Goal: Use online tool/utility: Utilize a website feature to perform a specific function

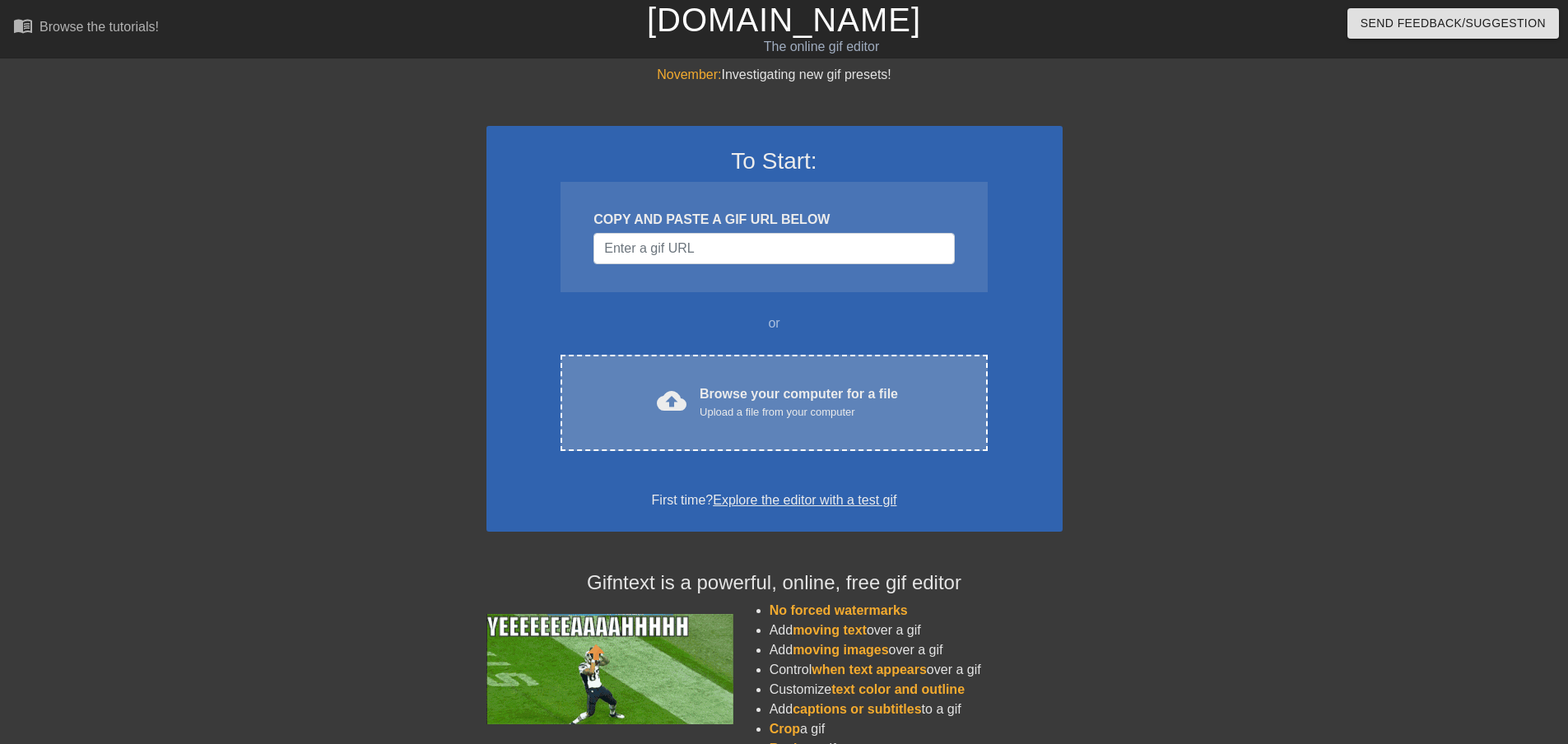
click at [750, 399] on div "Browse your computer for a file Upload a file from your computer" at bounding box center [798, 402] width 198 height 36
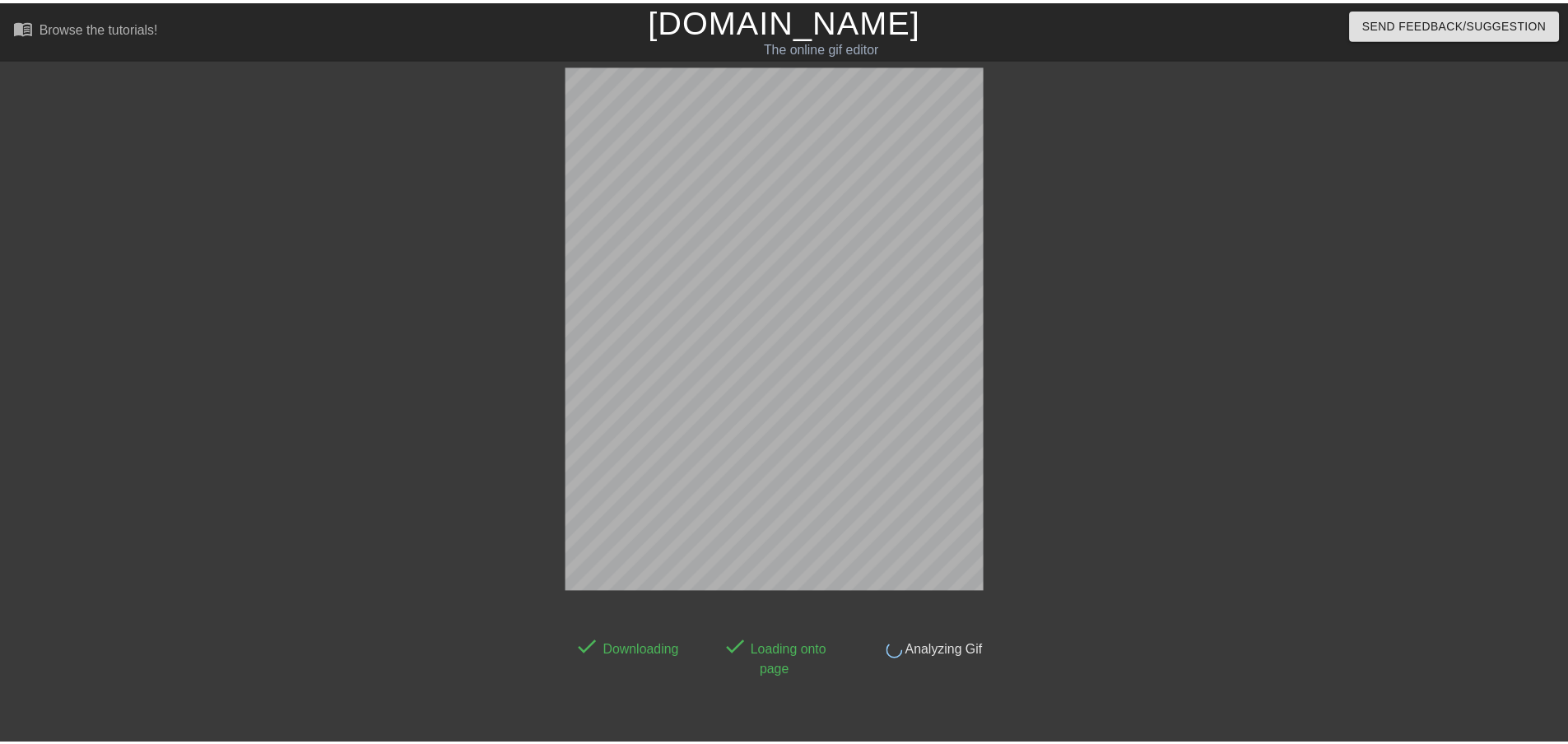
scroll to position [41, 0]
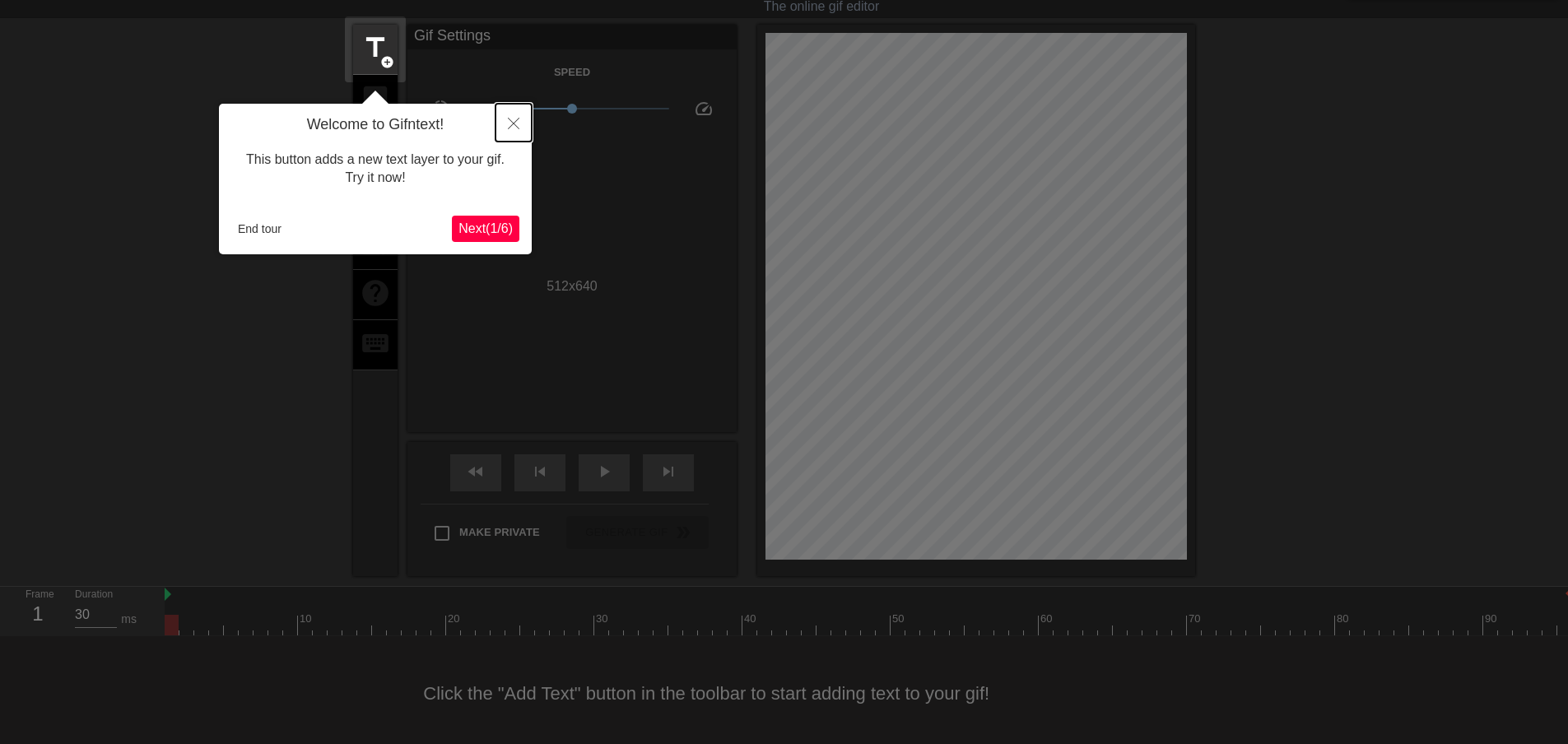
click at [517, 125] on icon "Close" at bounding box center [513, 123] width 11 height 11
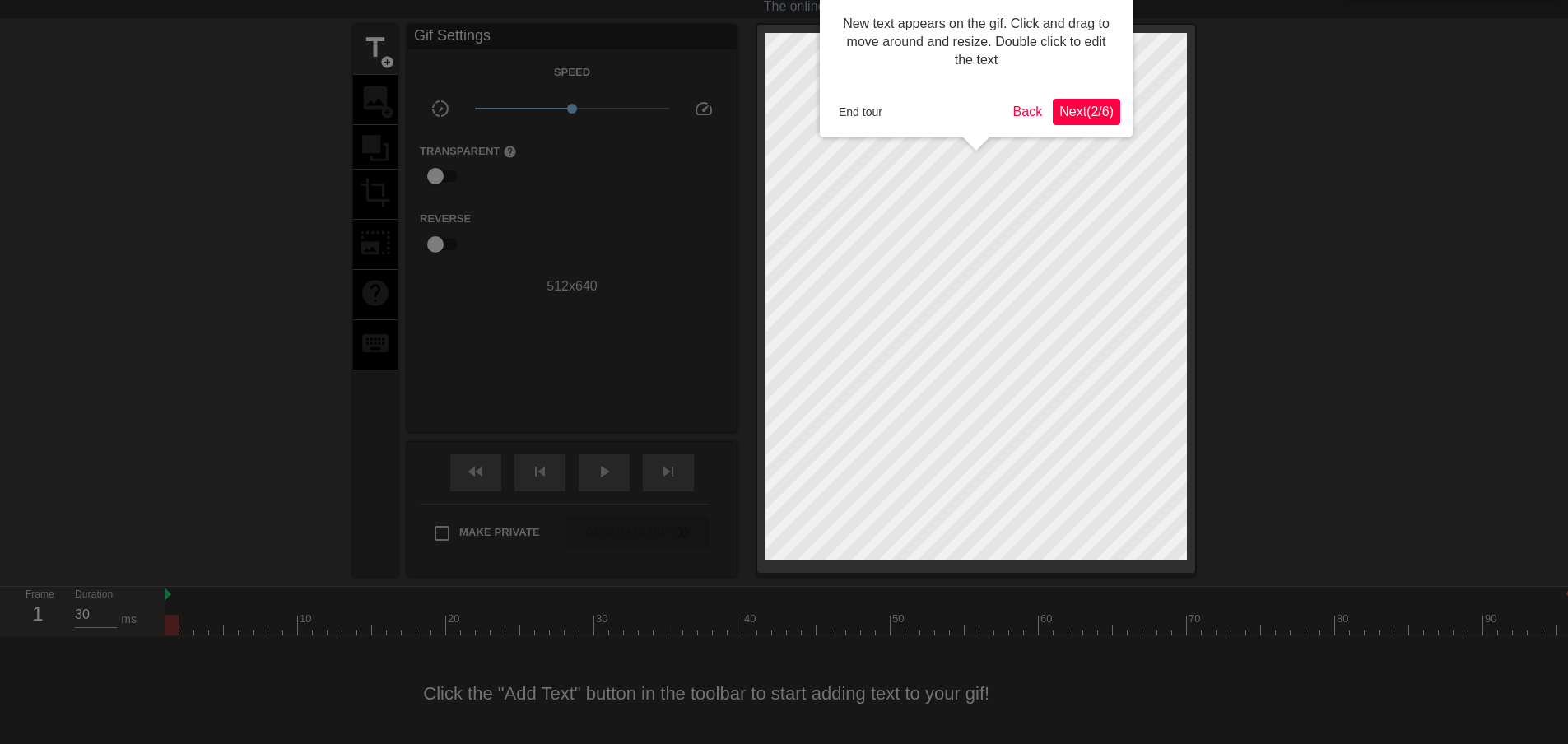
scroll to position [0, 0]
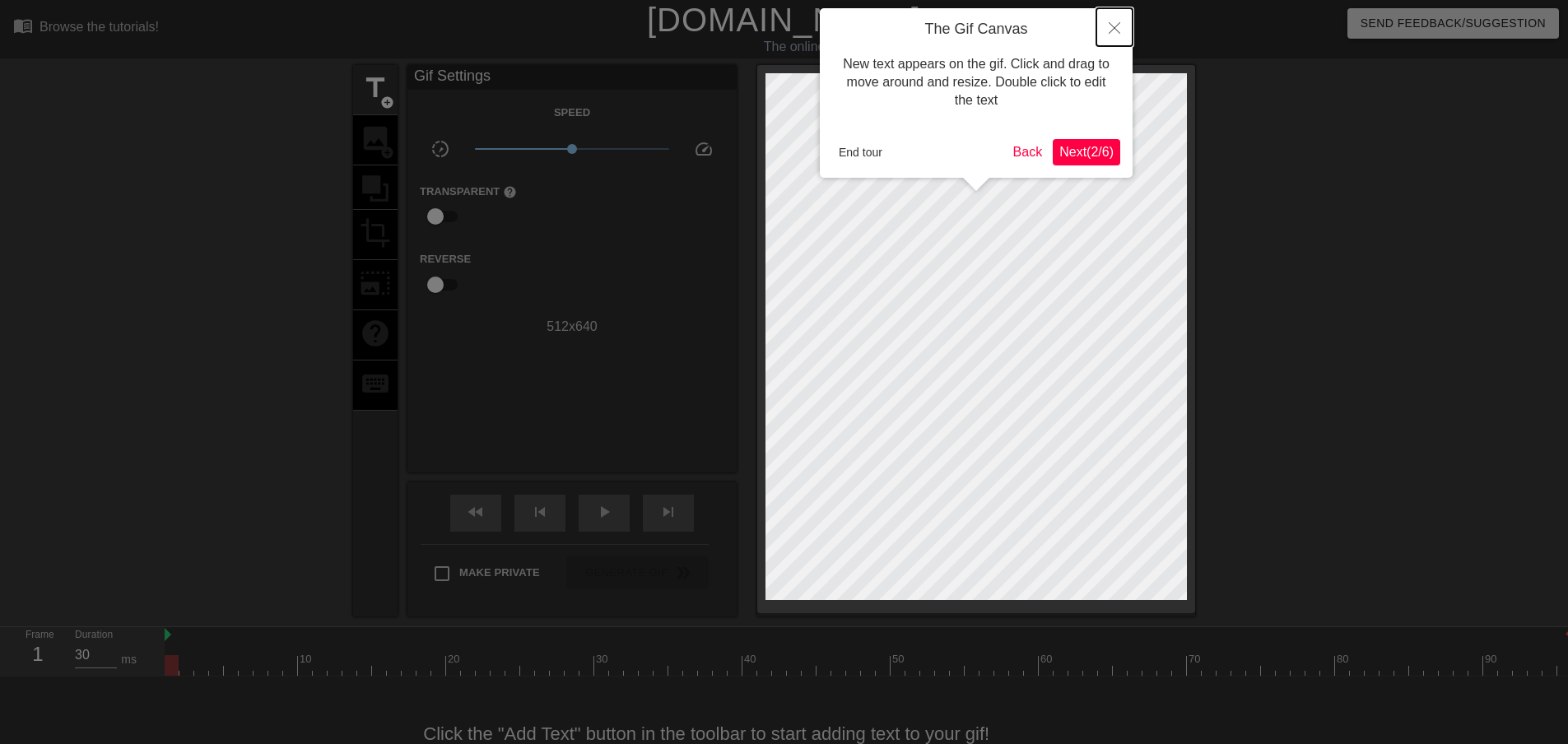
click at [1116, 31] on icon "Close" at bounding box center [1114, 27] width 11 height 11
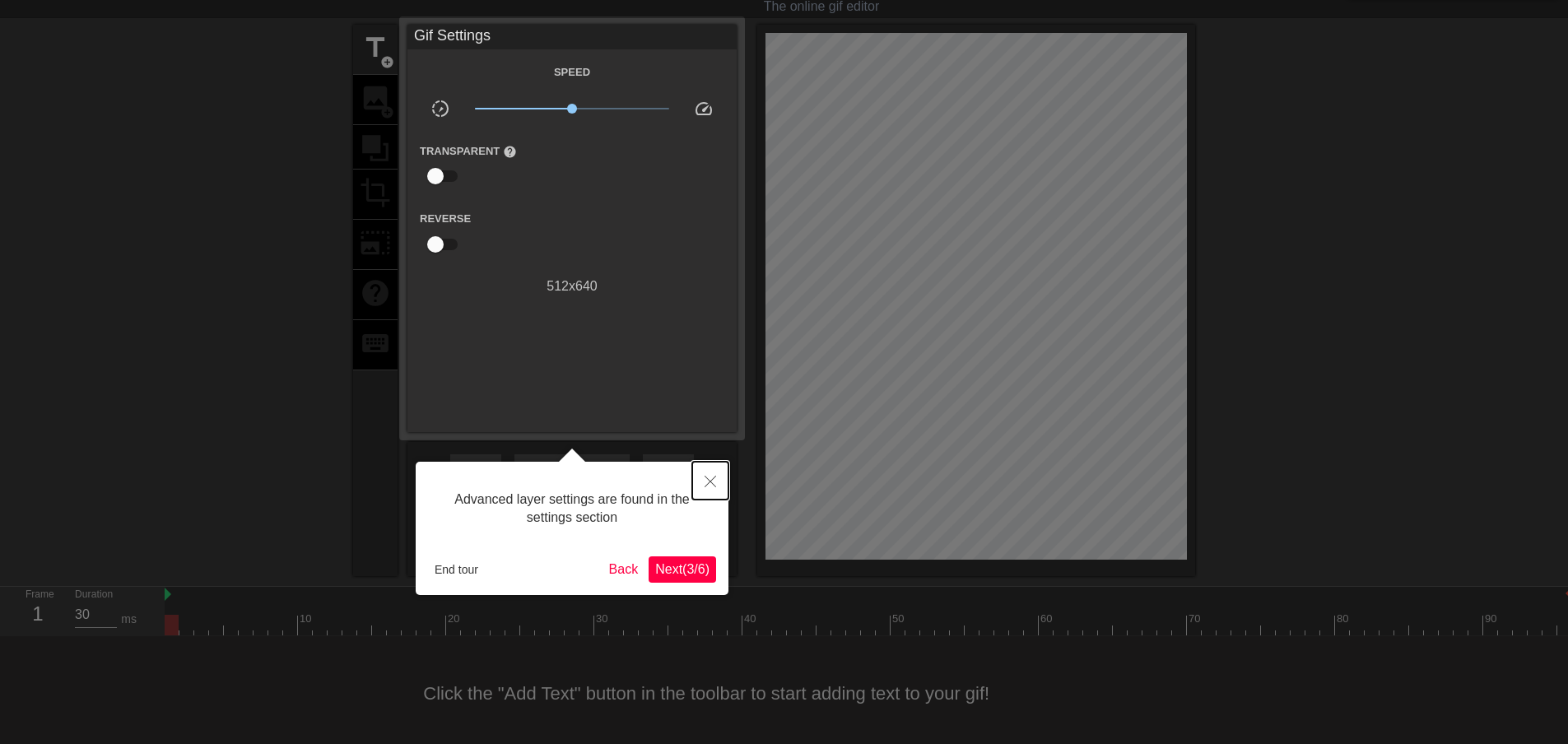
click at [705, 484] on icon "Close" at bounding box center [710, 480] width 11 height 11
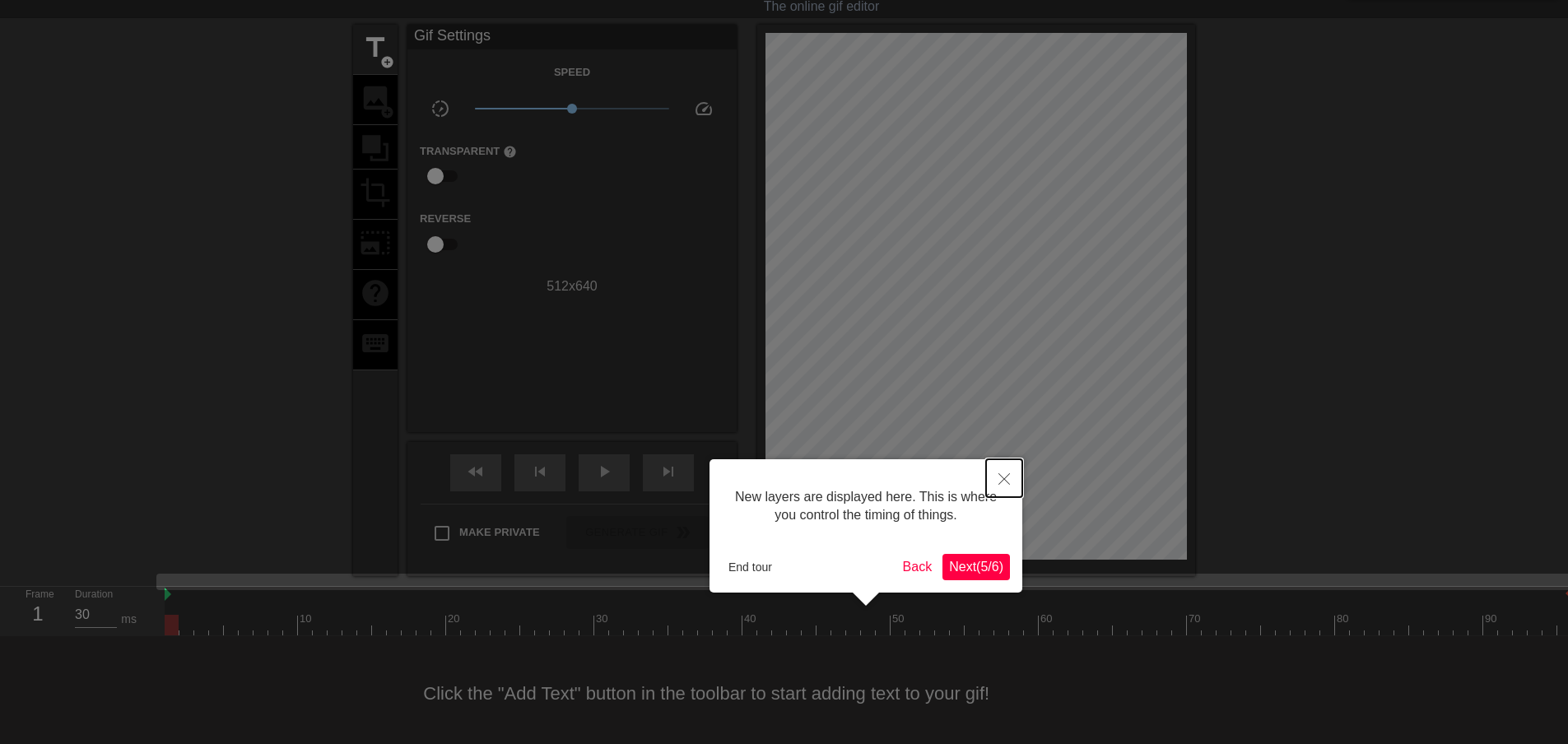
click at [1006, 481] on icon "Close" at bounding box center [1004, 479] width 11 height 11
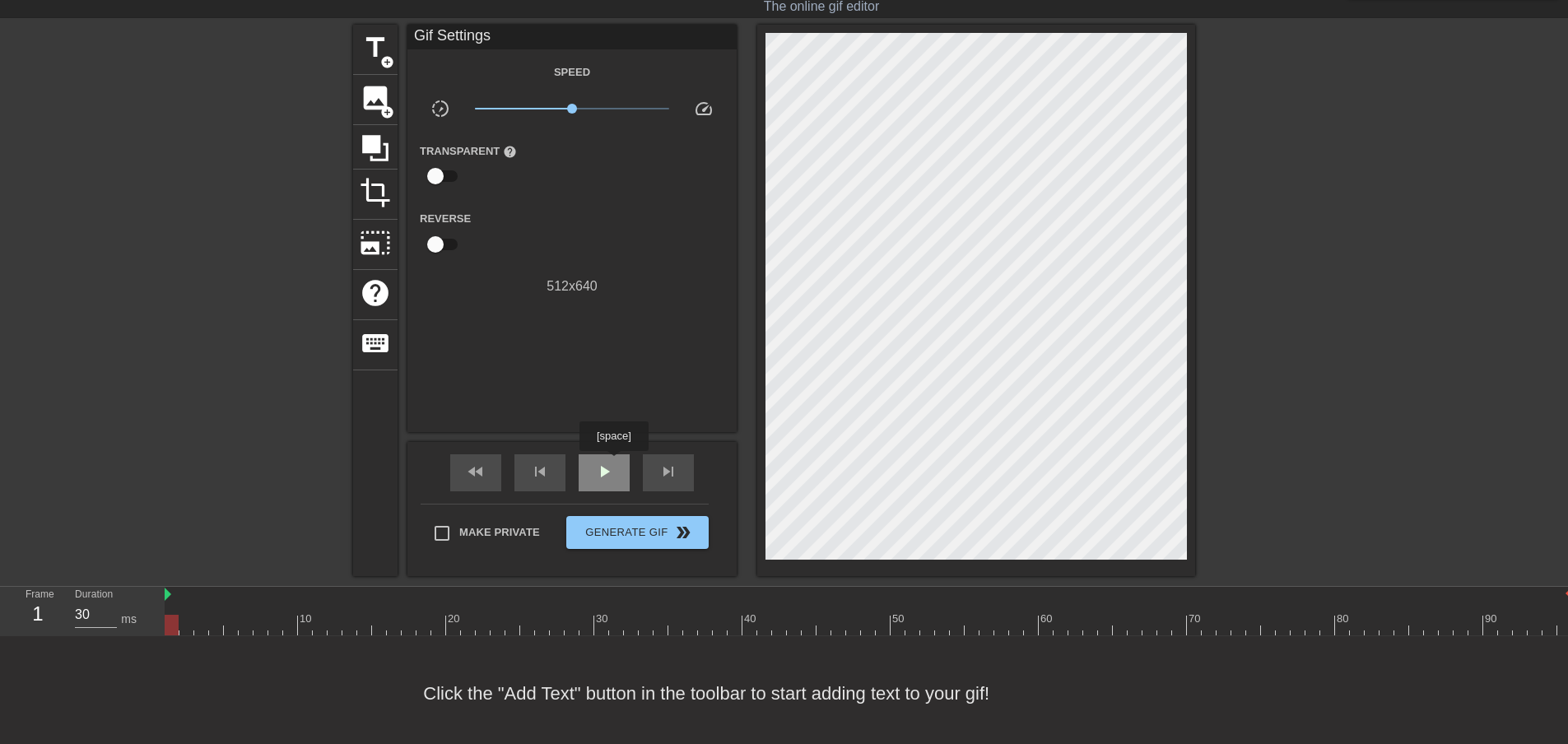
click at [613, 463] on span "play_arrow" at bounding box center [604, 472] width 19 height 19
drag, startPoint x: 571, startPoint y: 105, endPoint x: 597, endPoint y: 111, distance: 26.7
click at [597, 111] on span "x1.80" at bounding box center [596, 108] width 10 height 10
click at [601, 108] on span "x2.02" at bounding box center [601, 108] width 10 height 10
drag, startPoint x: 601, startPoint y: 108, endPoint x: 614, endPoint y: 108, distance: 13.0
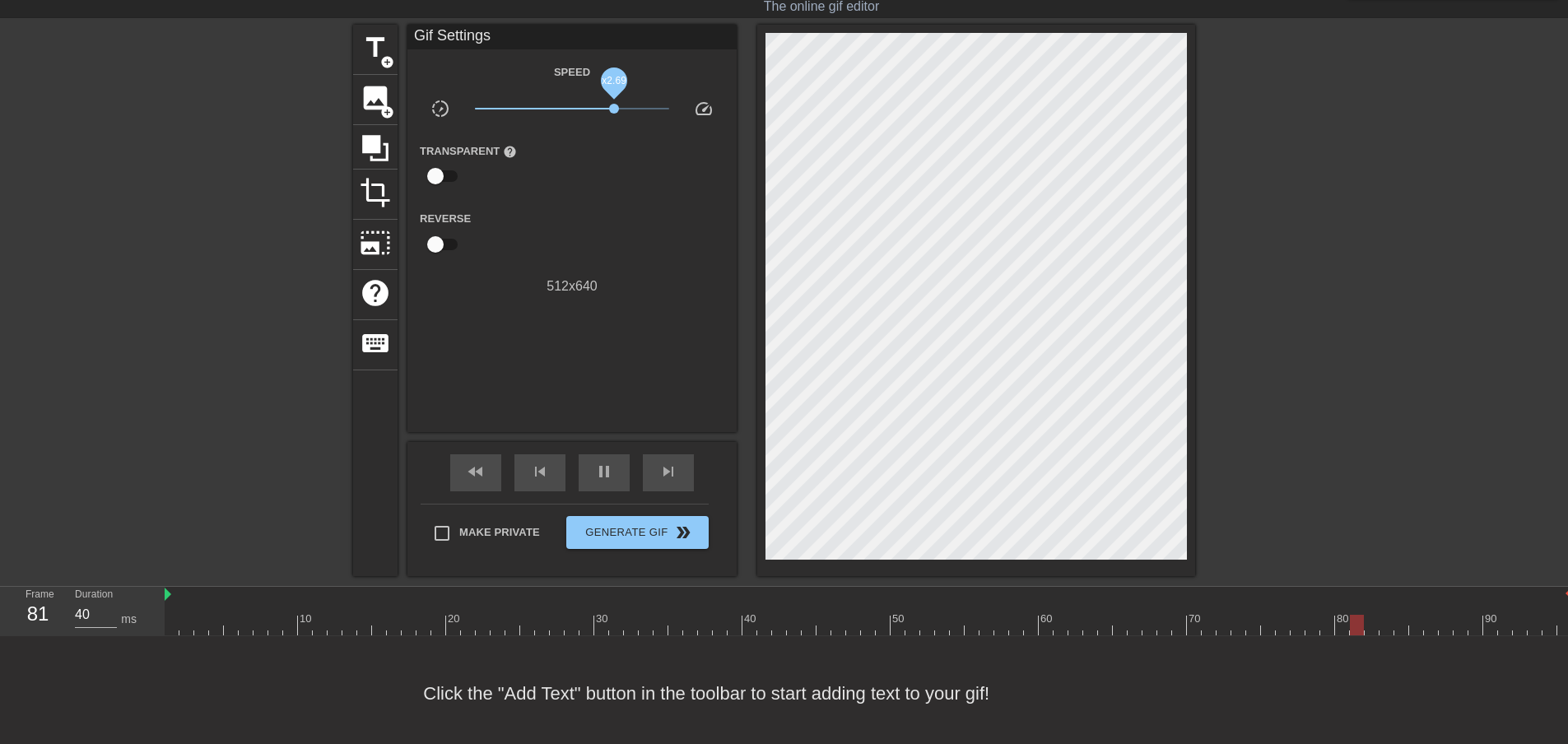
click at [614, 108] on span "x2.69" at bounding box center [614, 108] width 10 height 10
click at [611, 109] on span "x2.48" at bounding box center [610, 108] width 10 height 10
click at [388, 146] on icon at bounding box center [376, 148] width 26 height 26
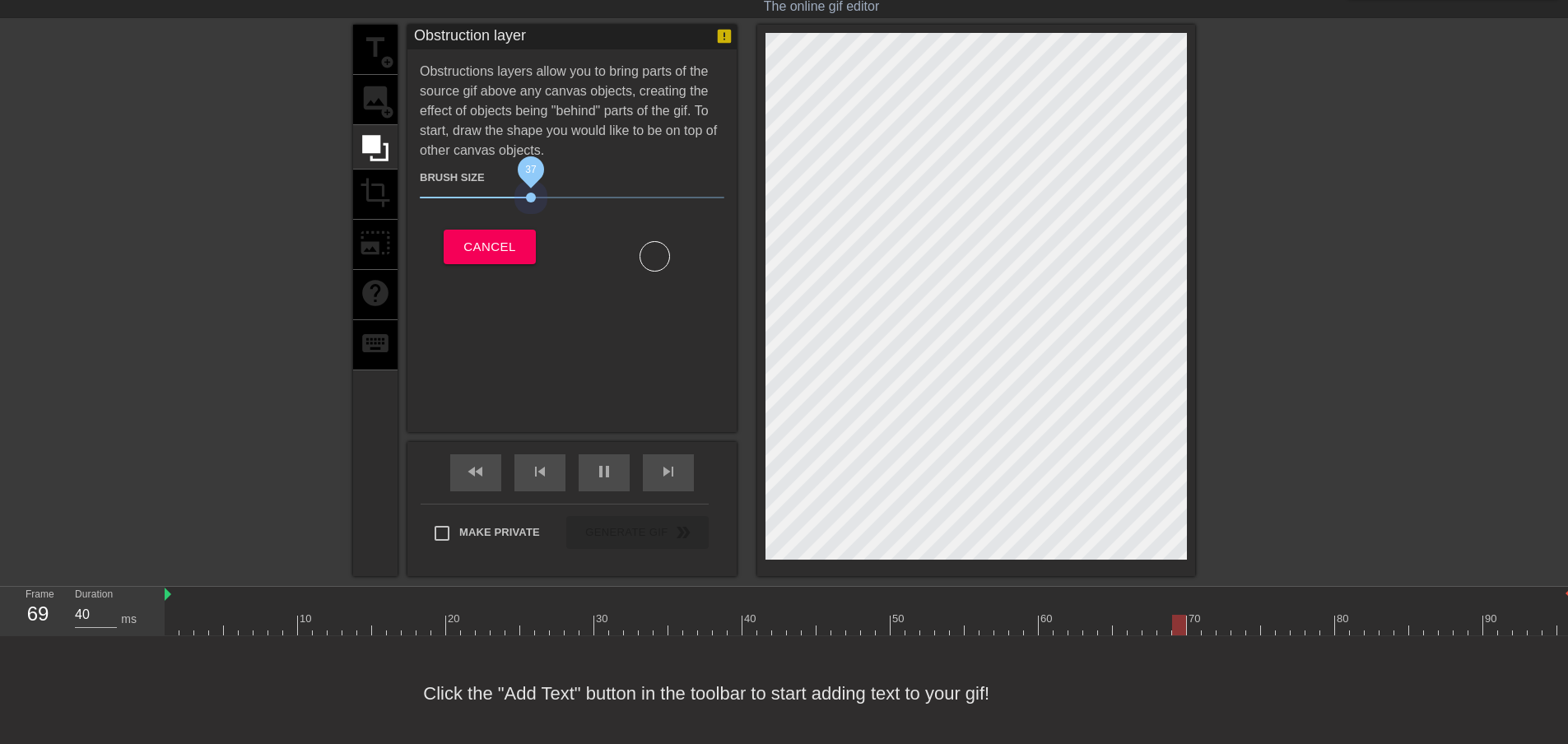
drag, startPoint x: 511, startPoint y: 195, endPoint x: 531, endPoint y: 220, distance: 32.0
click at [531, 220] on div "Brush Size 37 Cancel" at bounding box center [571, 216] width 304 height 111
click at [523, 258] on button "Cancel" at bounding box center [489, 246] width 92 height 34
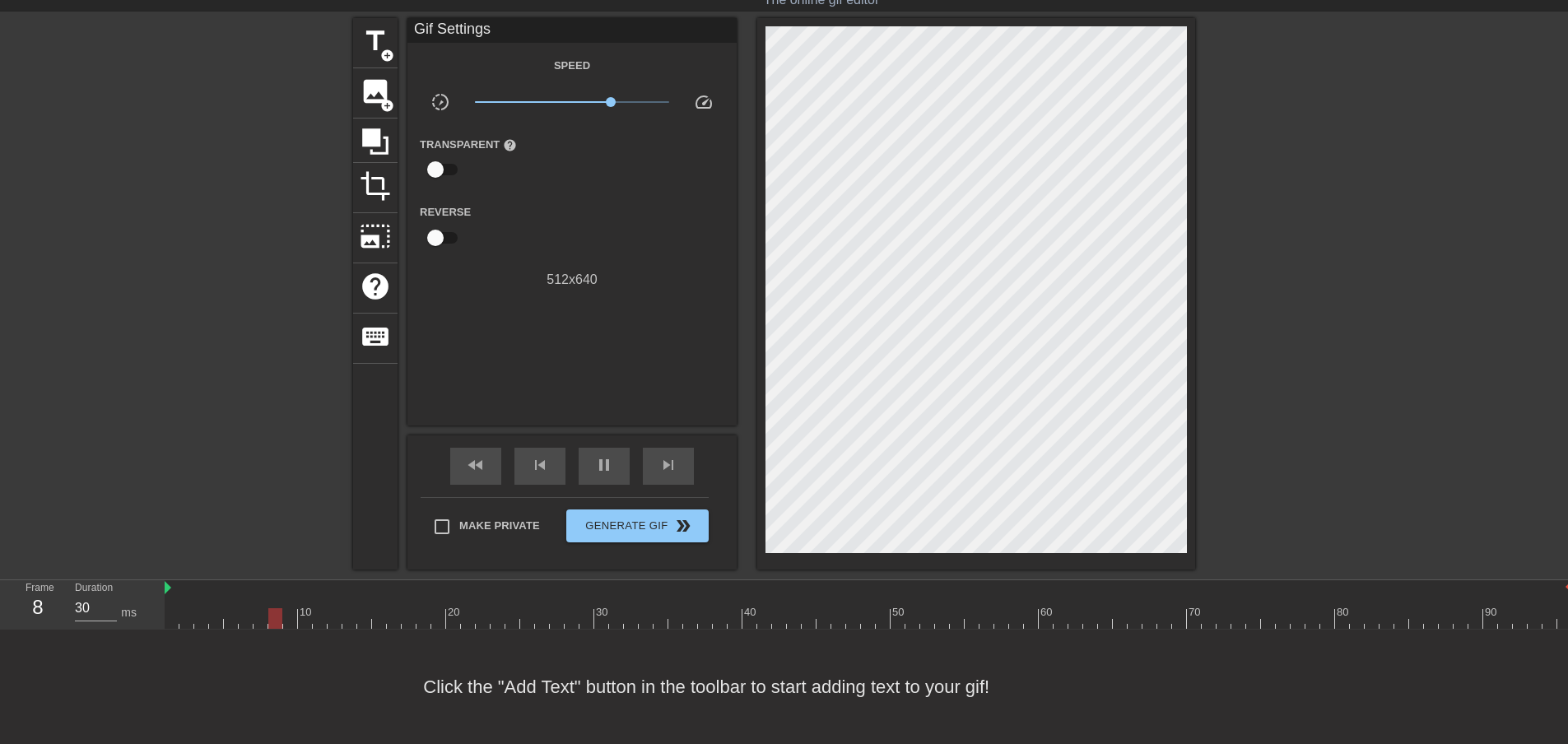
scroll to position [59, 0]
click at [371, 330] on span "keyboard" at bounding box center [375, 336] width 31 height 31
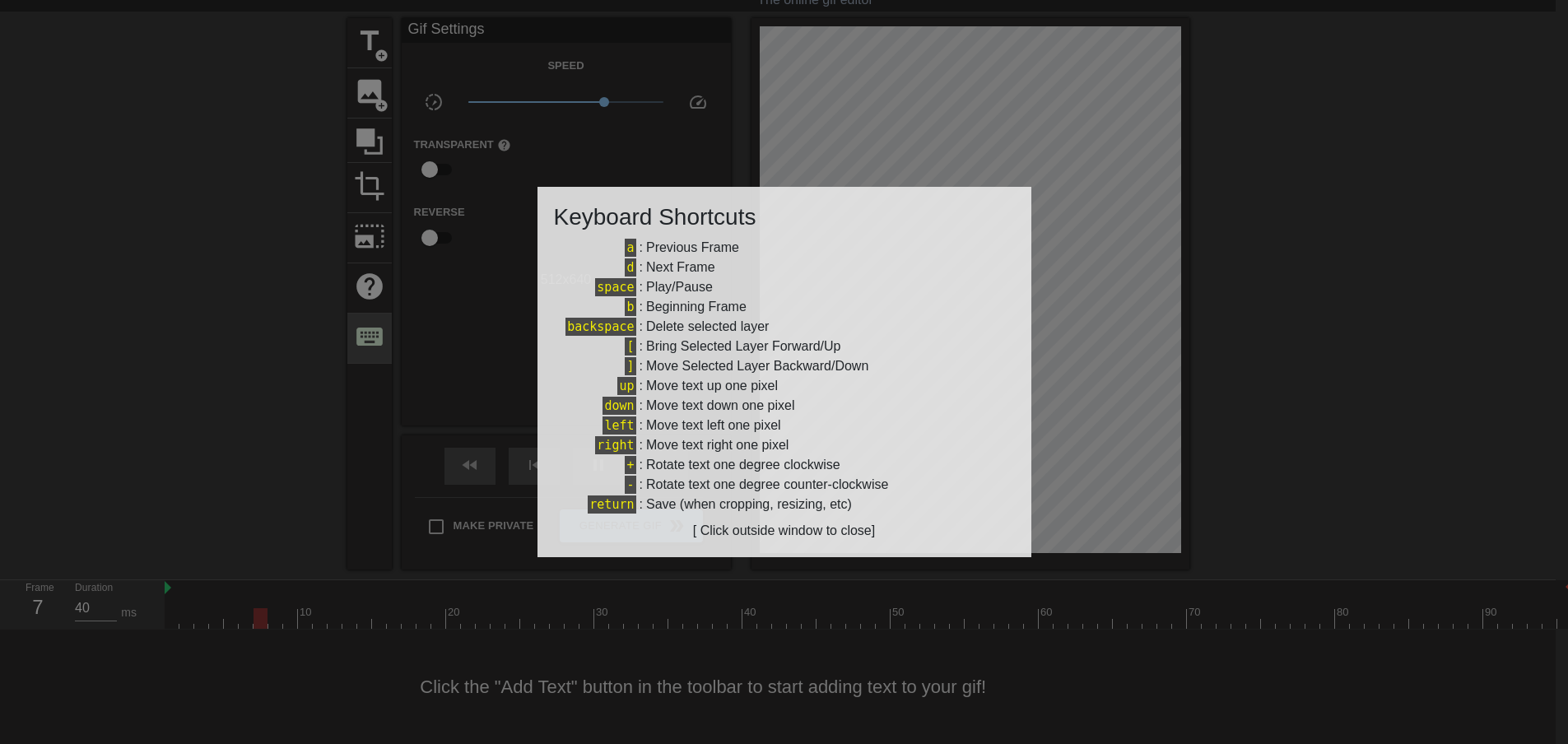
scroll to position [47, 0]
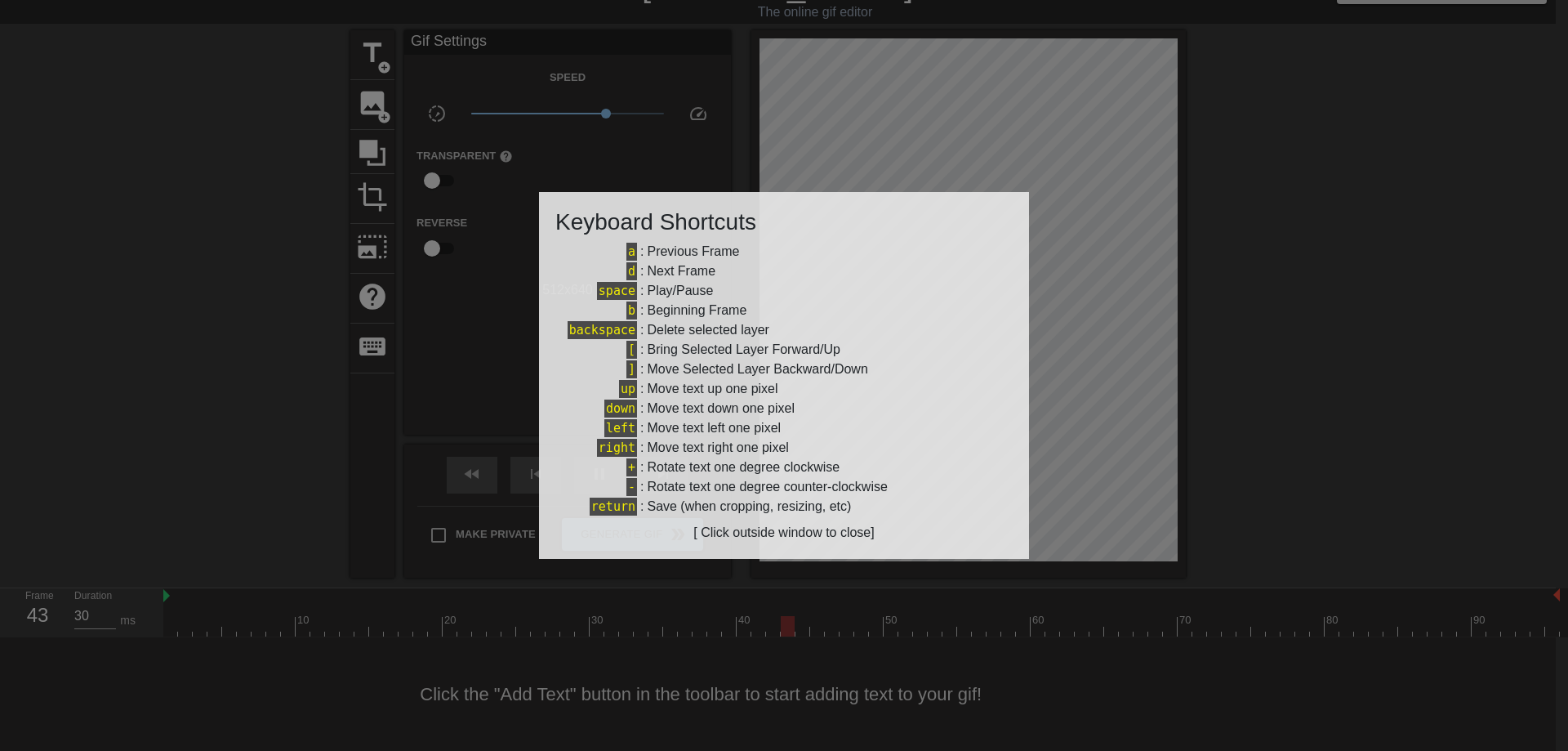
click at [626, 177] on div at bounding box center [784, 376] width 1568 height 751
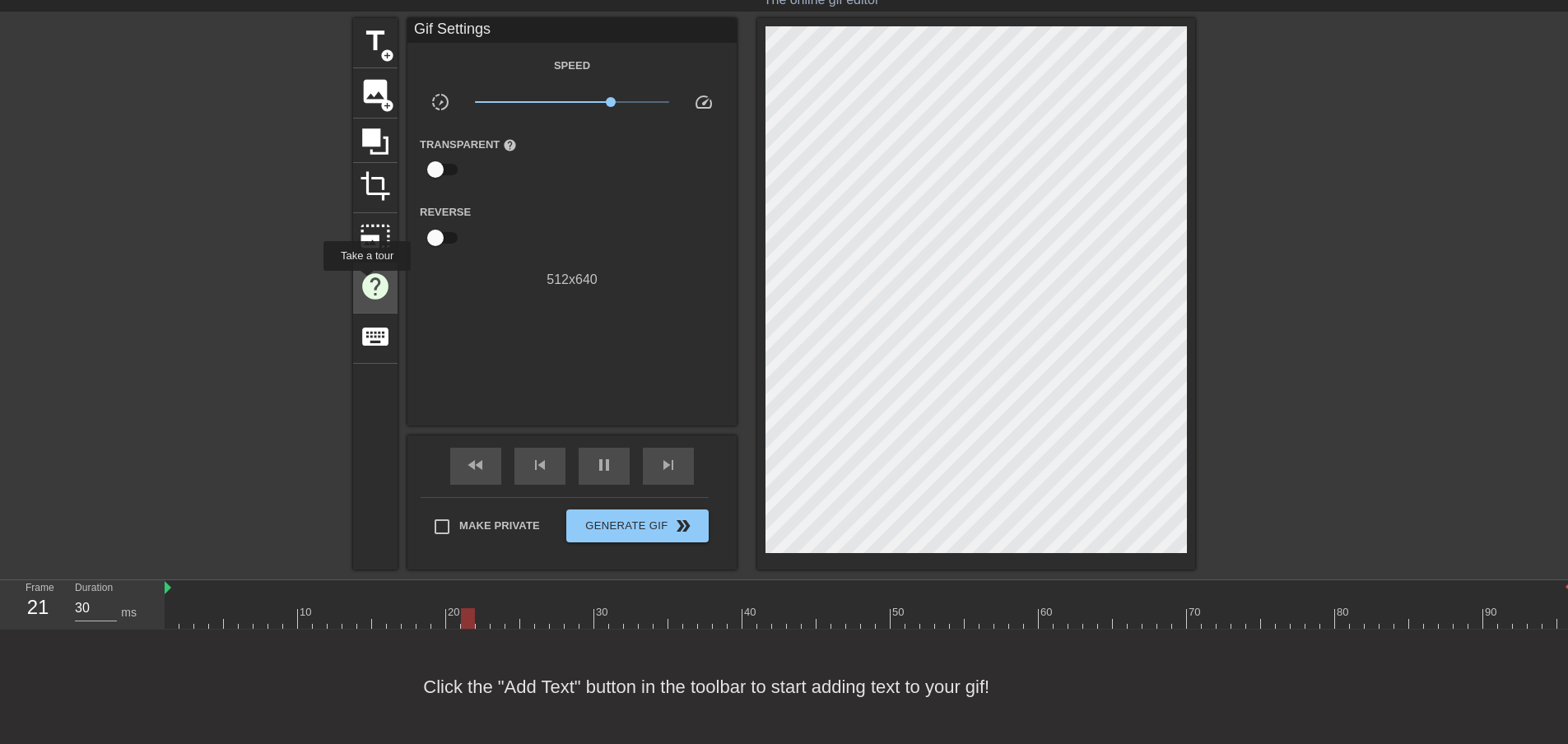
click at [366, 282] on span "help" at bounding box center [375, 286] width 31 height 31
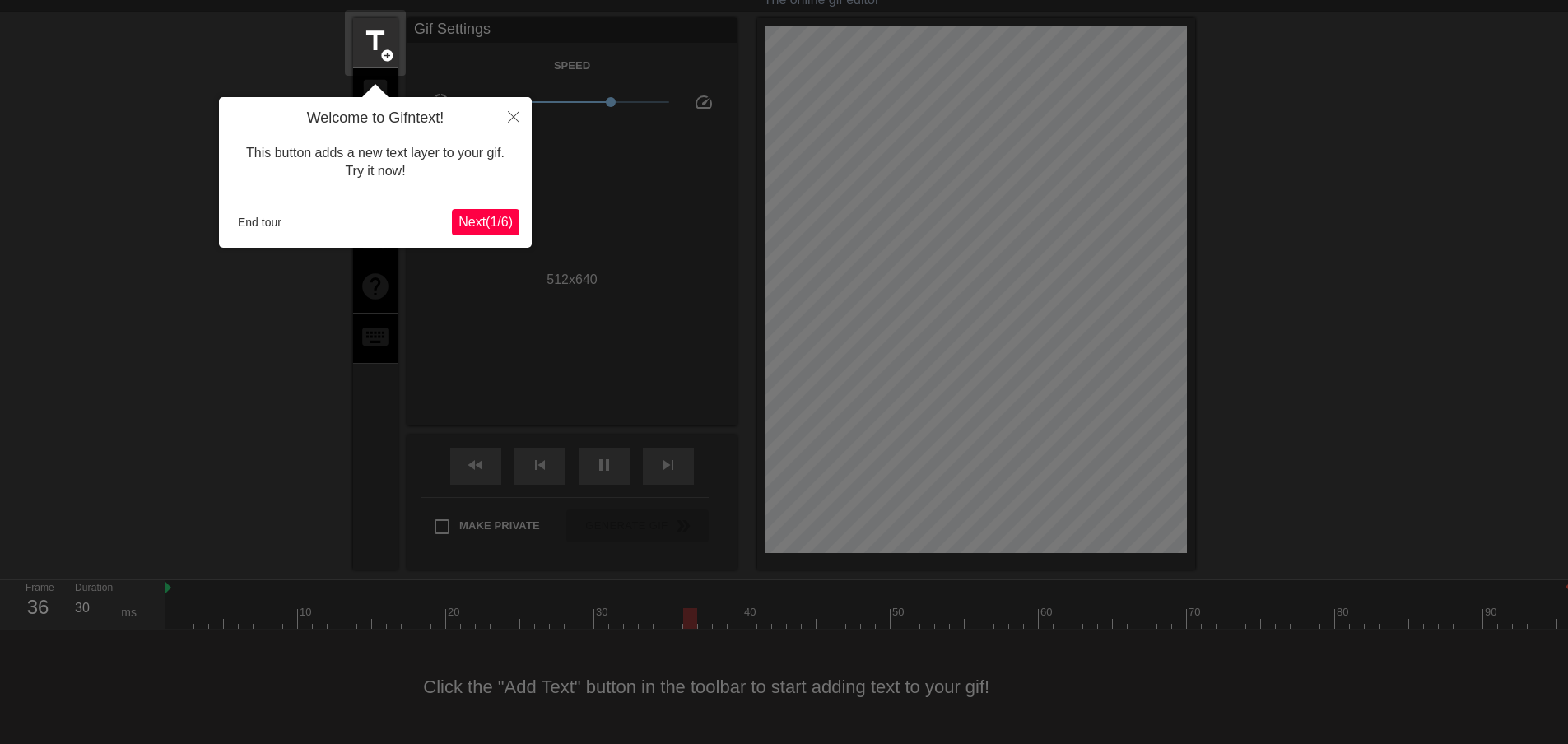
scroll to position [41, 0]
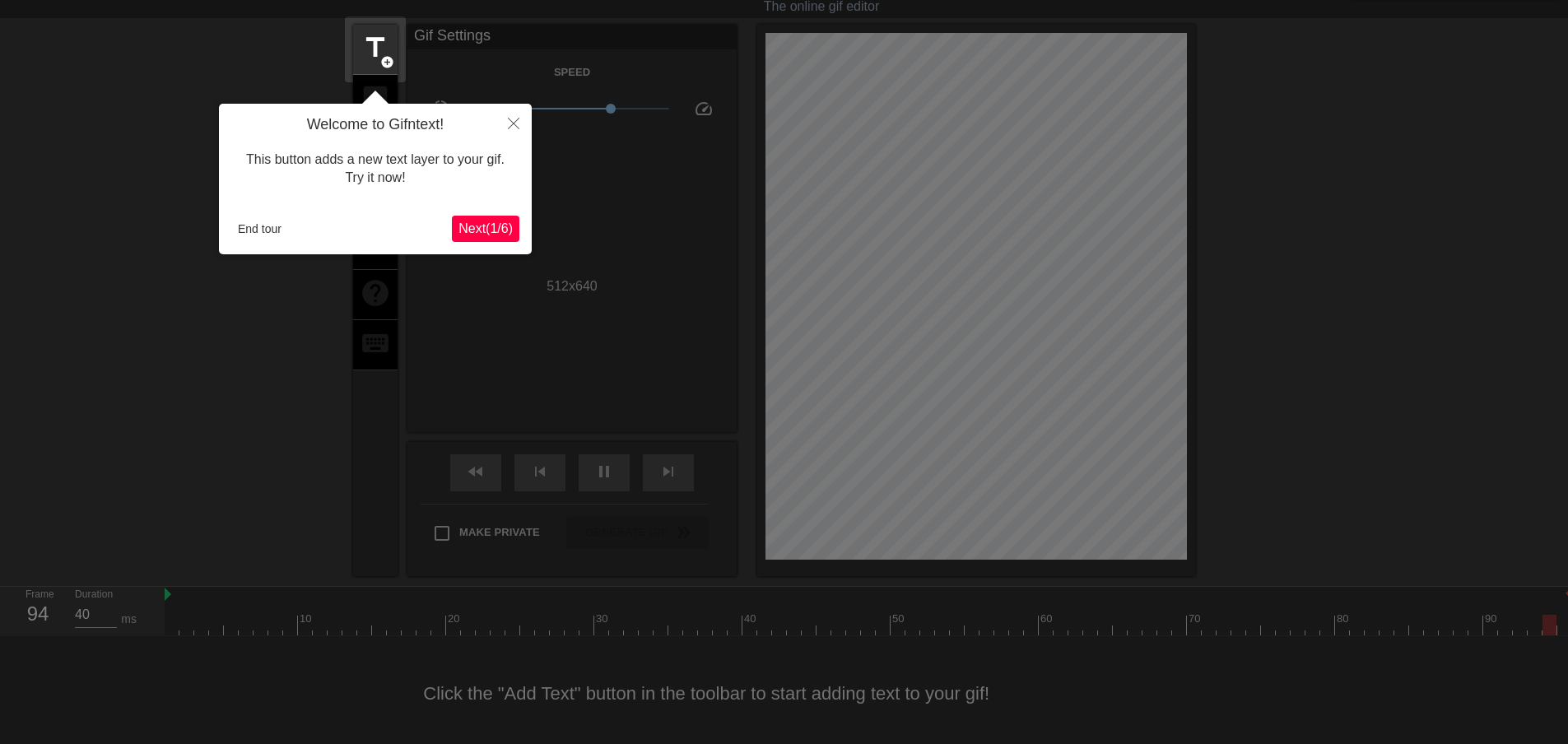
click at [521, 327] on div at bounding box center [784, 361] width 1568 height 803
click at [515, 121] on icon "Close" at bounding box center [513, 123] width 11 height 11
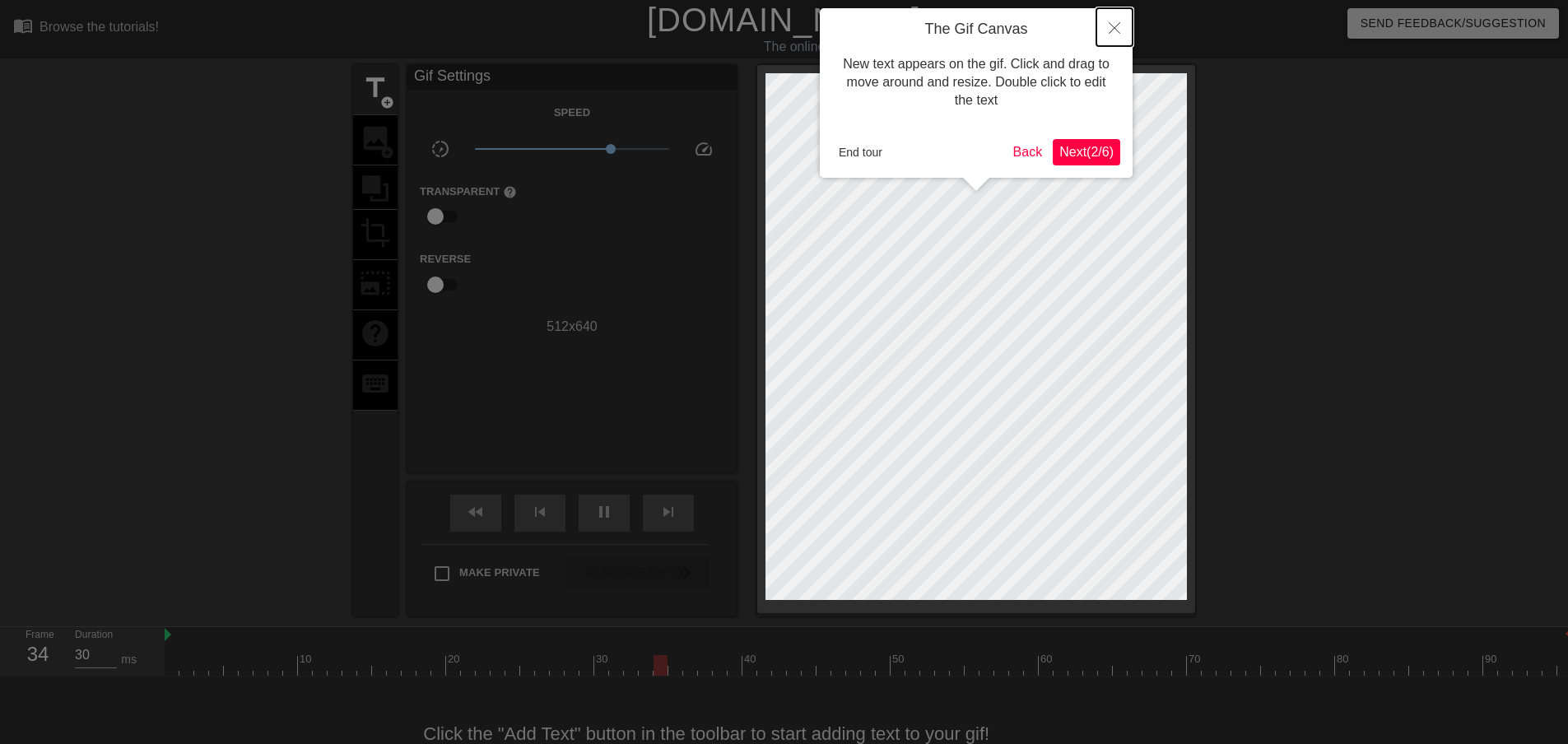
click at [1125, 29] on button "Close" at bounding box center [1114, 26] width 36 height 38
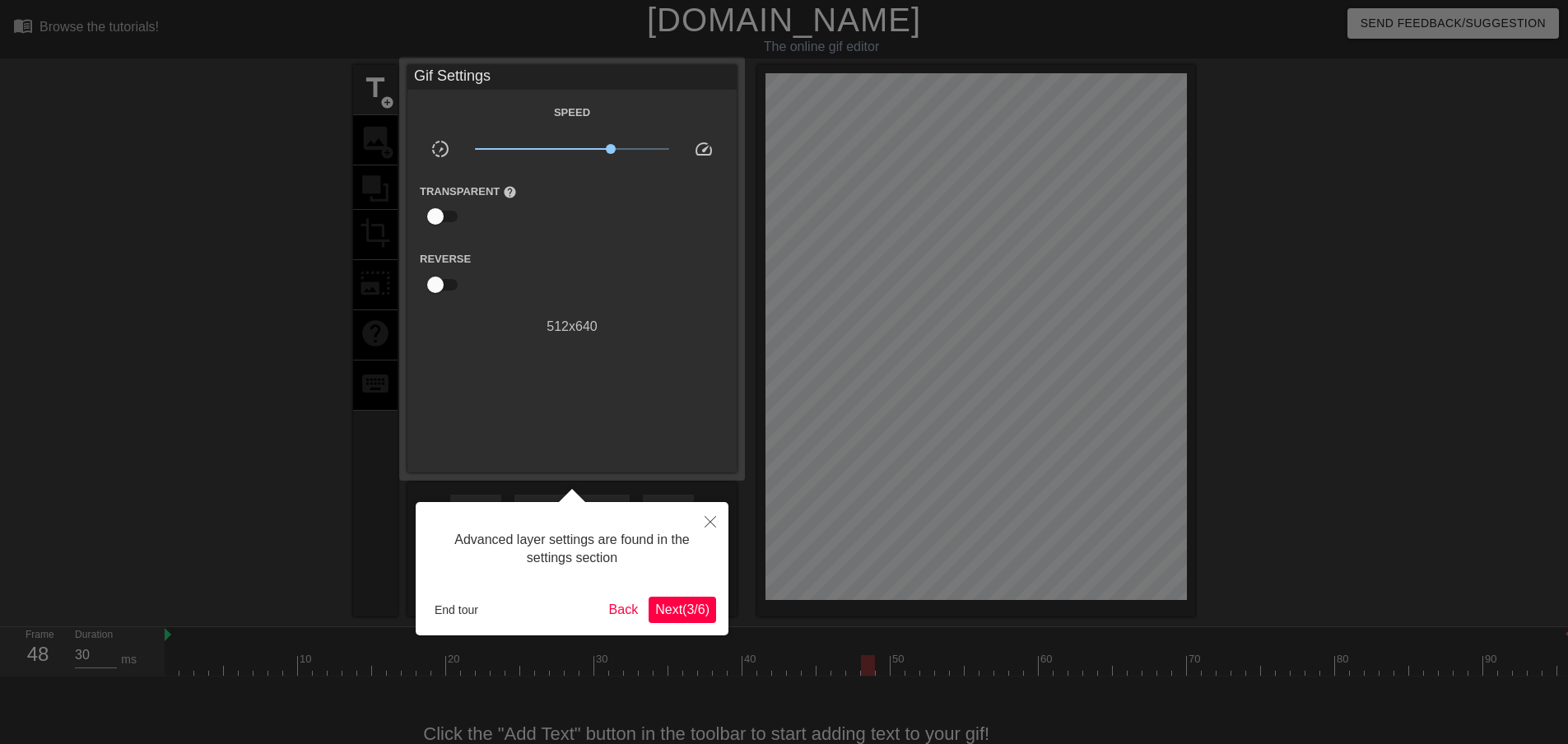
scroll to position [41, 0]
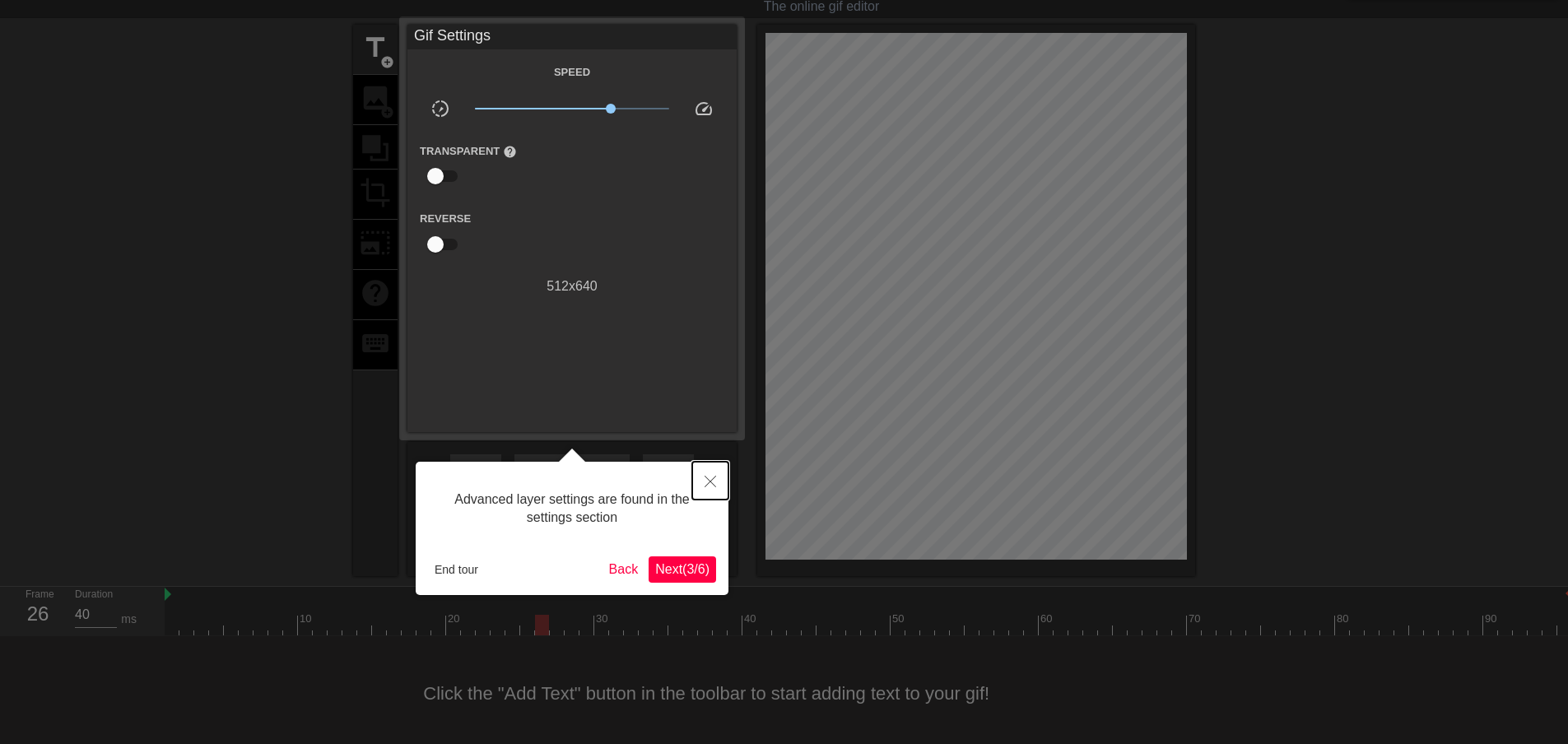
click at [720, 479] on button "Close" at bounding box center [710, 480] width 36 height 38
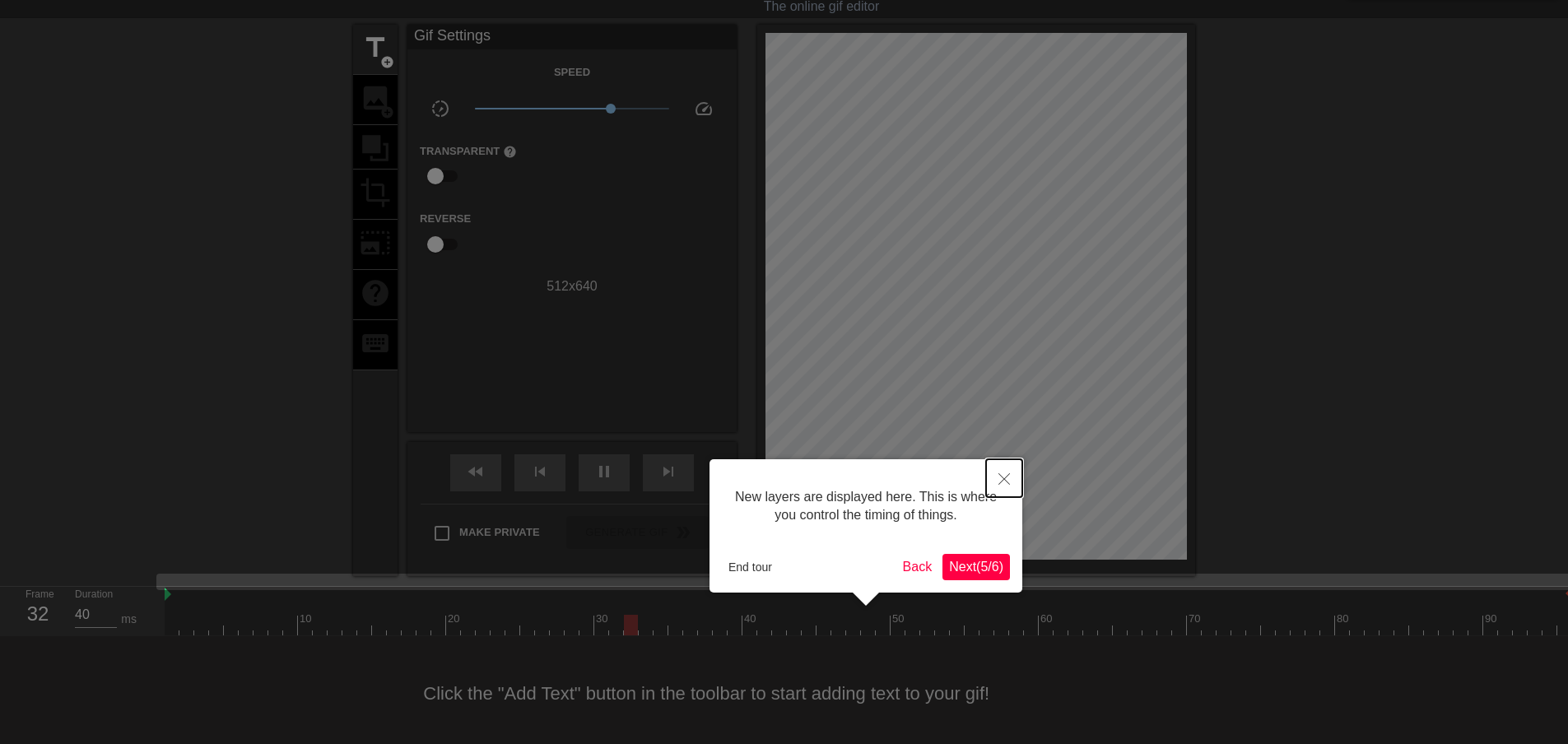
click at [1001, 472] on button "Close" at bounding box center [1004, 478] width 36 height 38
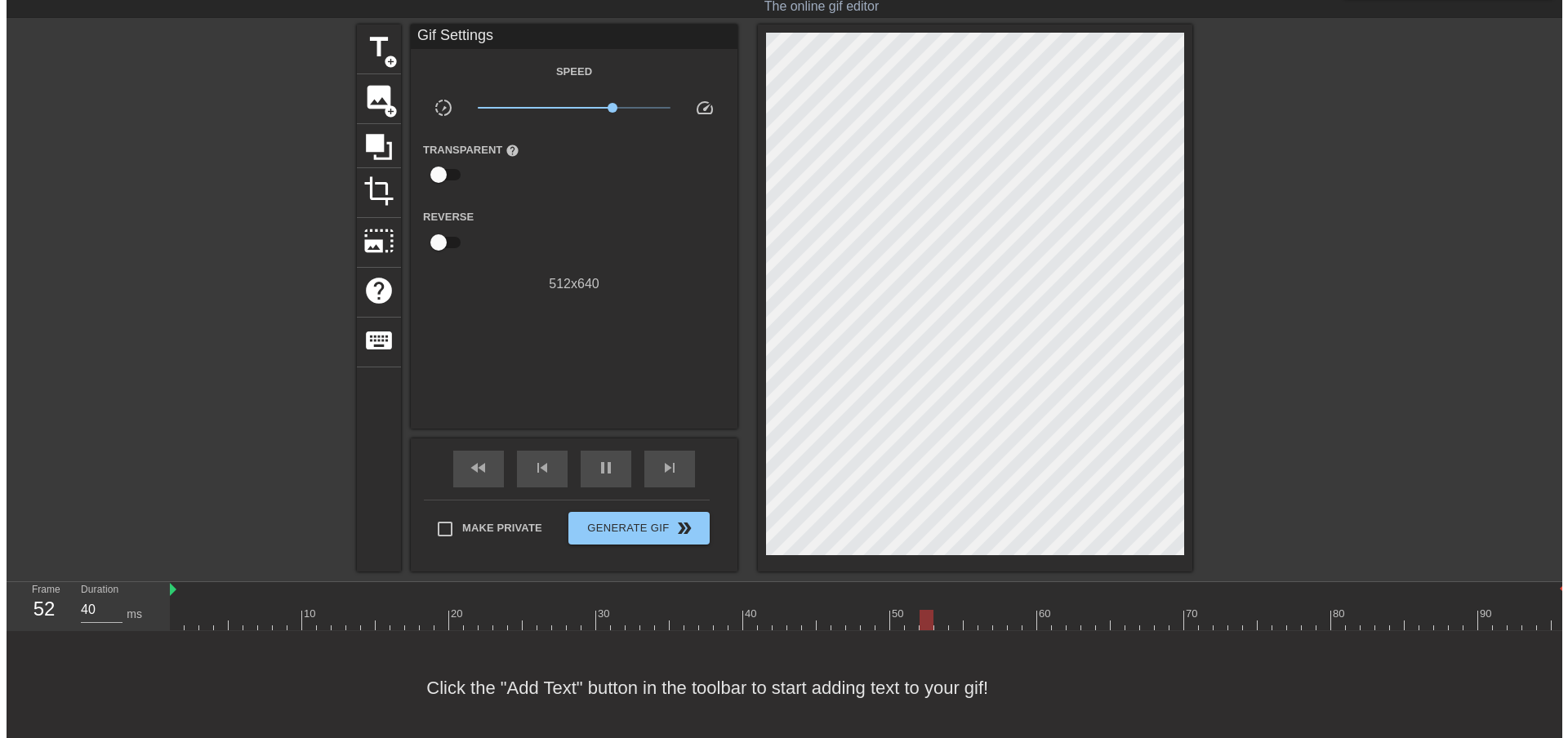
scroll to position [0, 0]
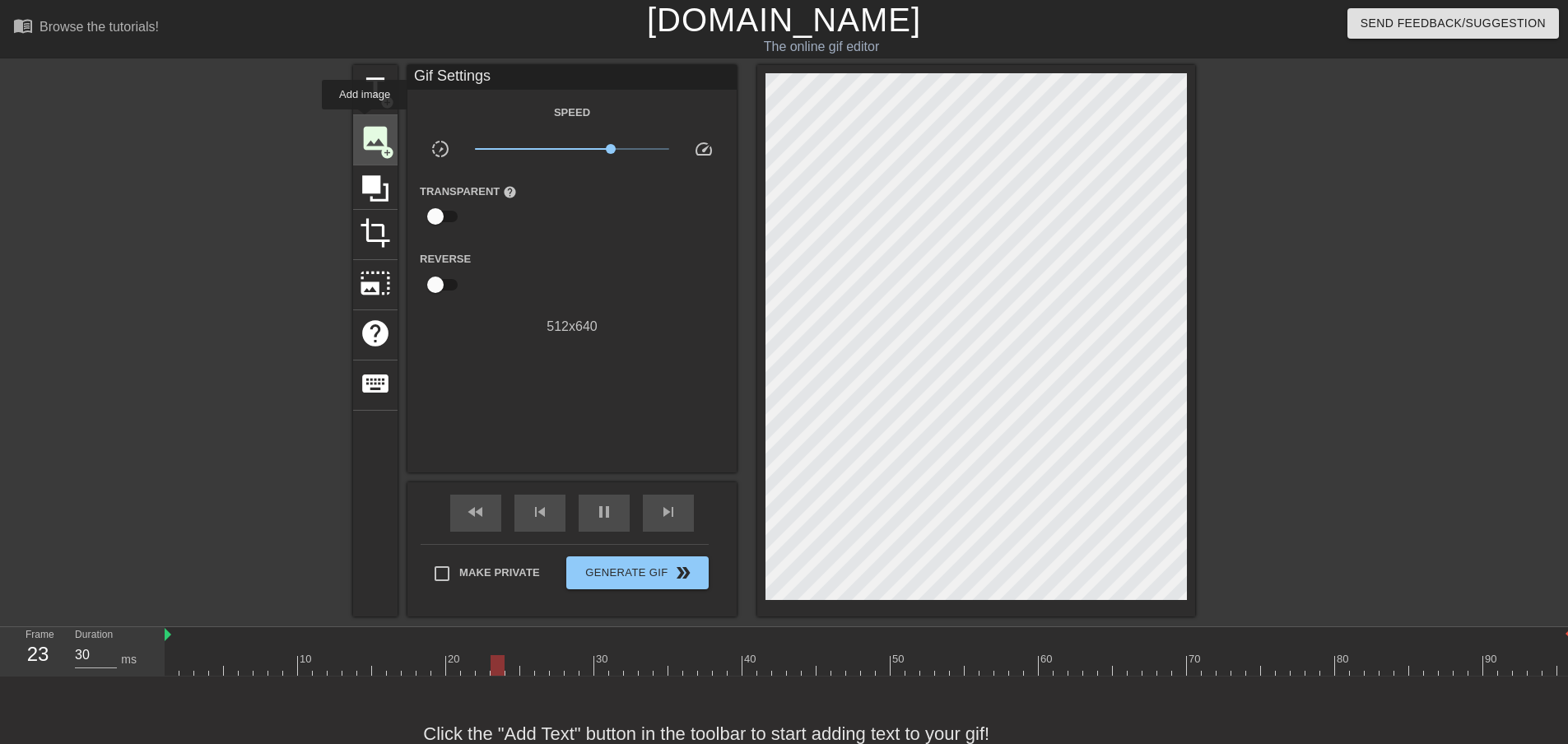
click at [364, 121] on div "image add_circle" at bounding box center [375, 140] width 44 height 50
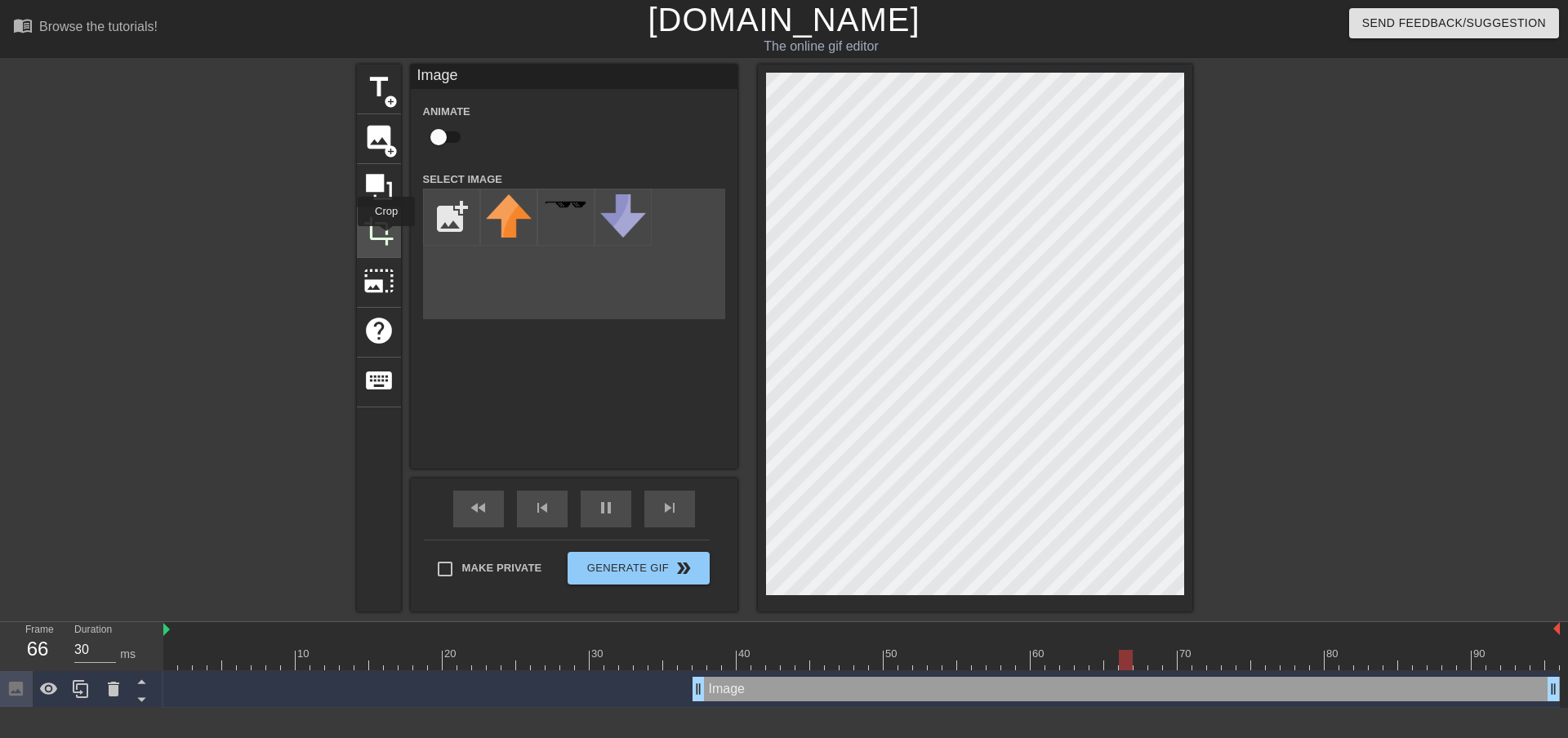
click at [386, 238] on span "crop" at bounding box center [378, 230] width 31 height 31
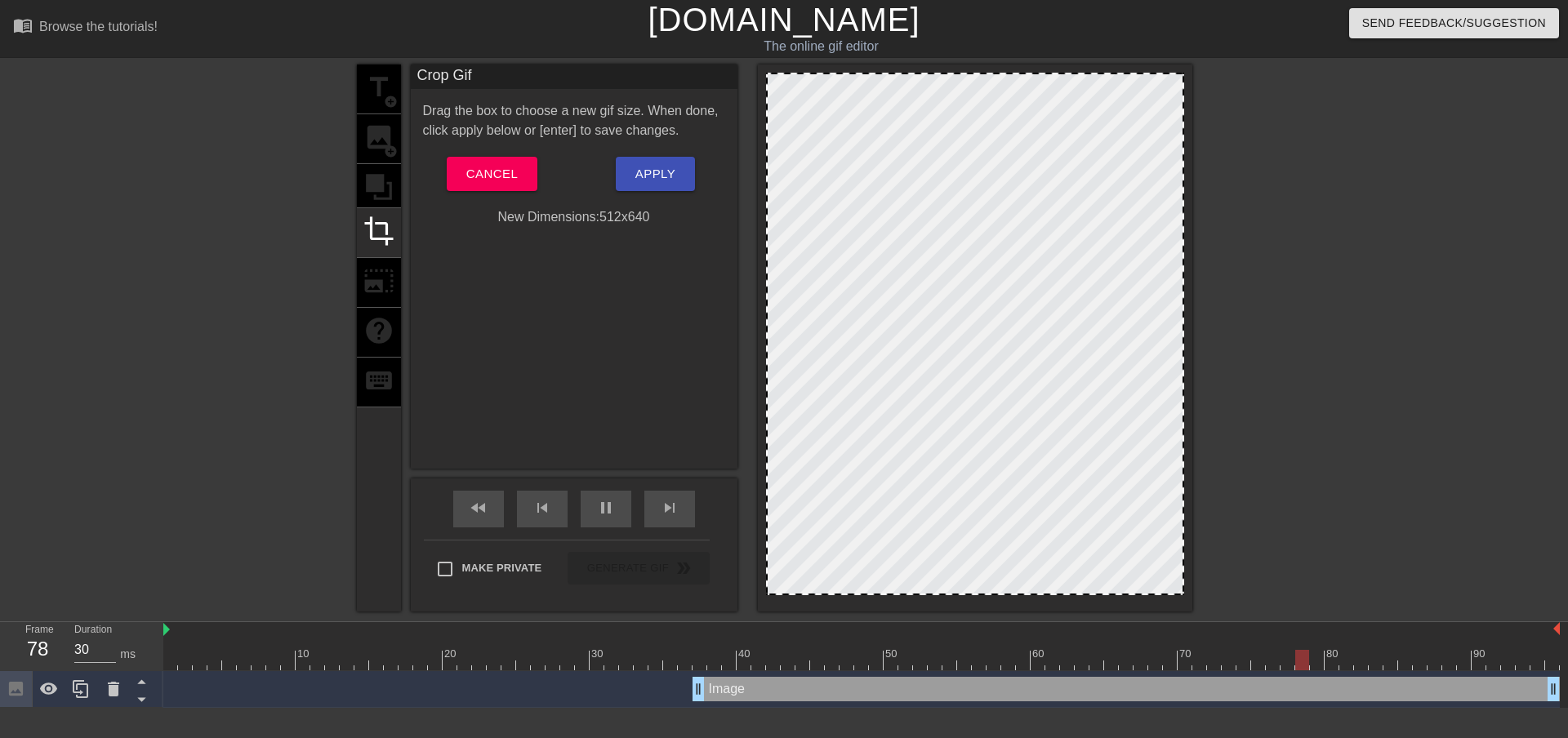
click at [374, 179] on div "title add_circle image add_circle crop photo_size_select_large help keyboard" at bounding box center [379, 338] width 44 height 547
click at [515, 178] on span "Cancel" at bounding box center [492, 174] width 52 height 21
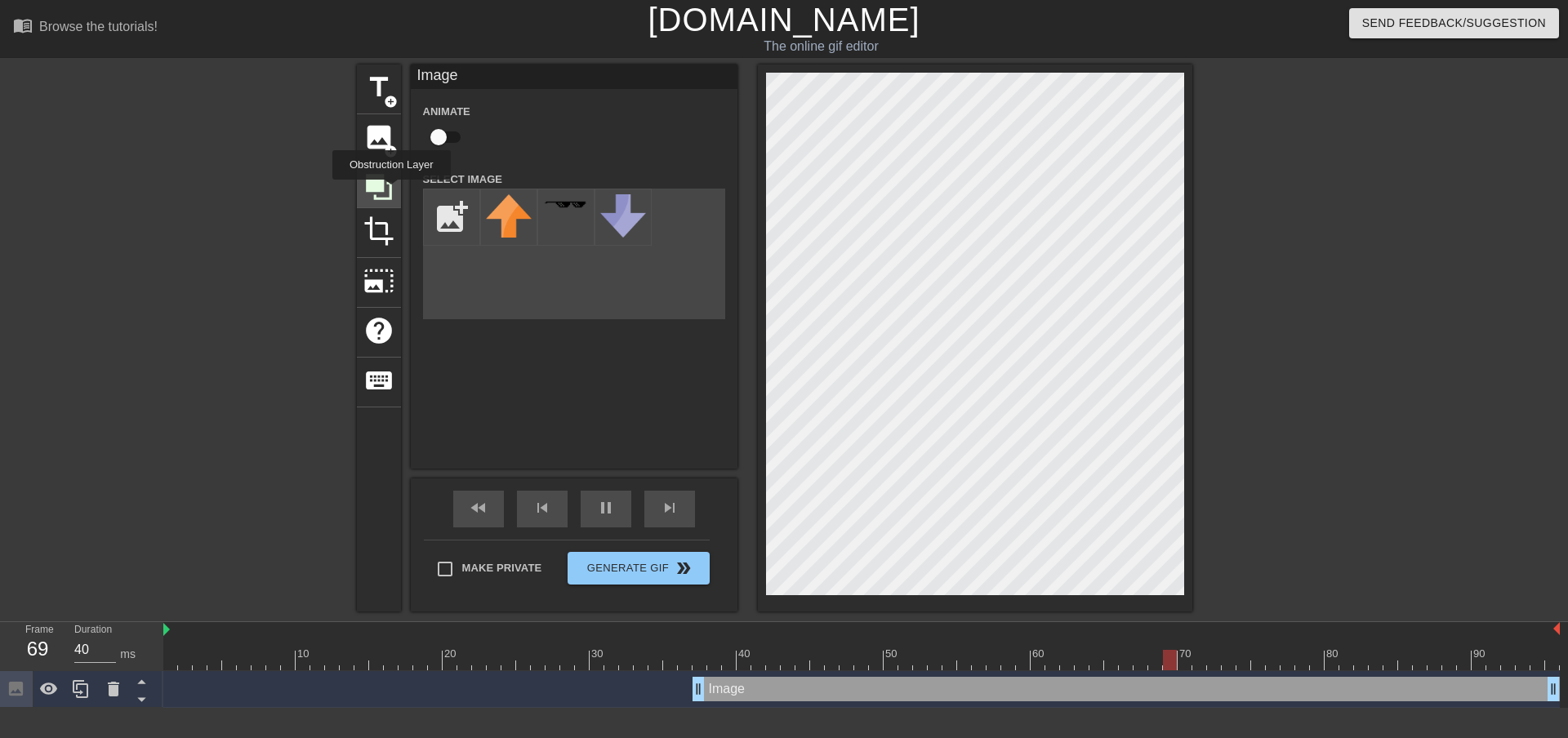
click at [391, 191] on icon at bounding box center [379, 187] width 26 height 26
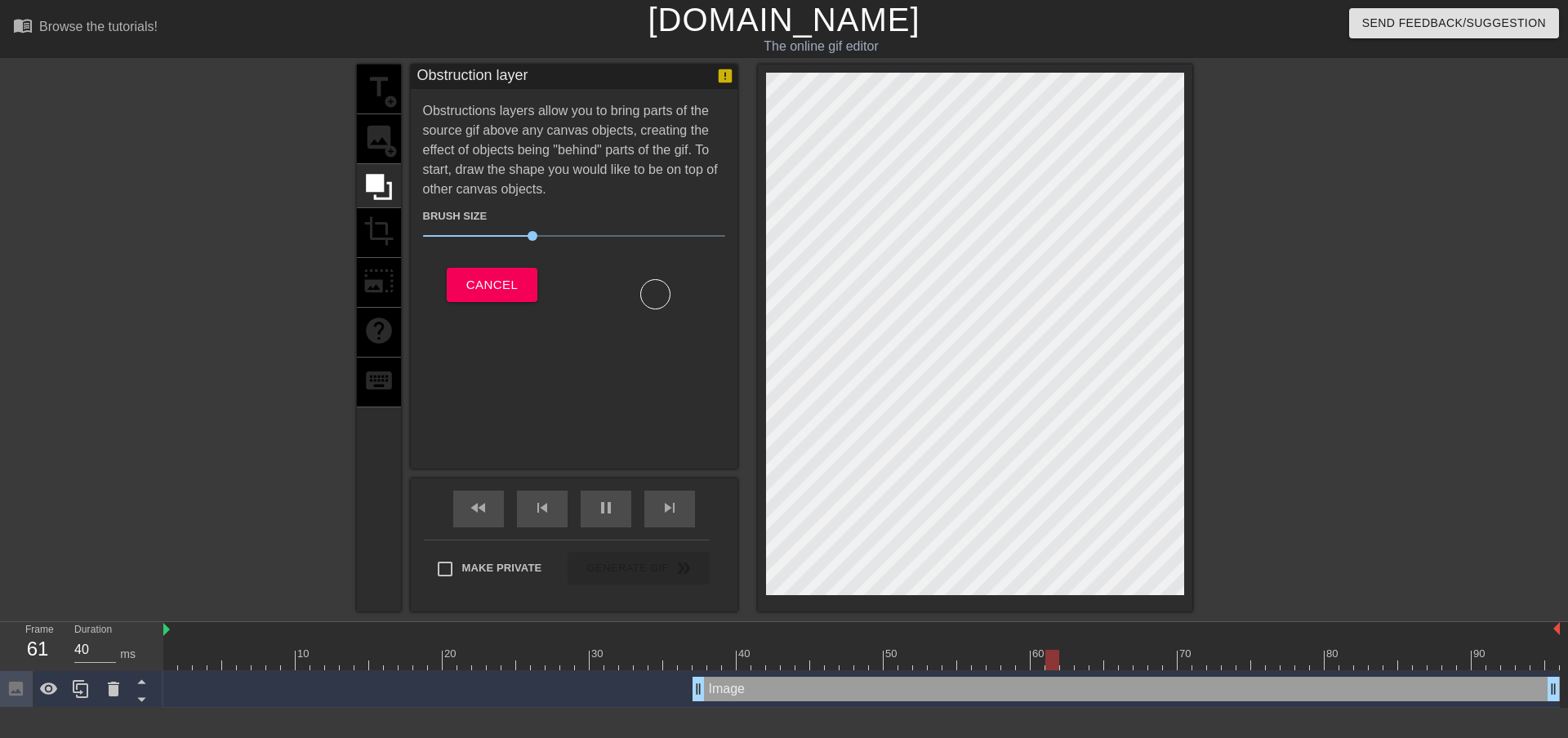
click at [382, 140] on div "title add_circle image add_circle crop photo_size_select_large help keyboard" at bounding box center [379, 338] width 44 height 547
click at [379, 140] on div "title add_circle image add_circle crop photo_size_select_large help keyboard" at bounding box center [379, 338] width 44 height 547
click at [507, 268] on button "Cancel" at bounding box center [493, 284] width 91 height 34
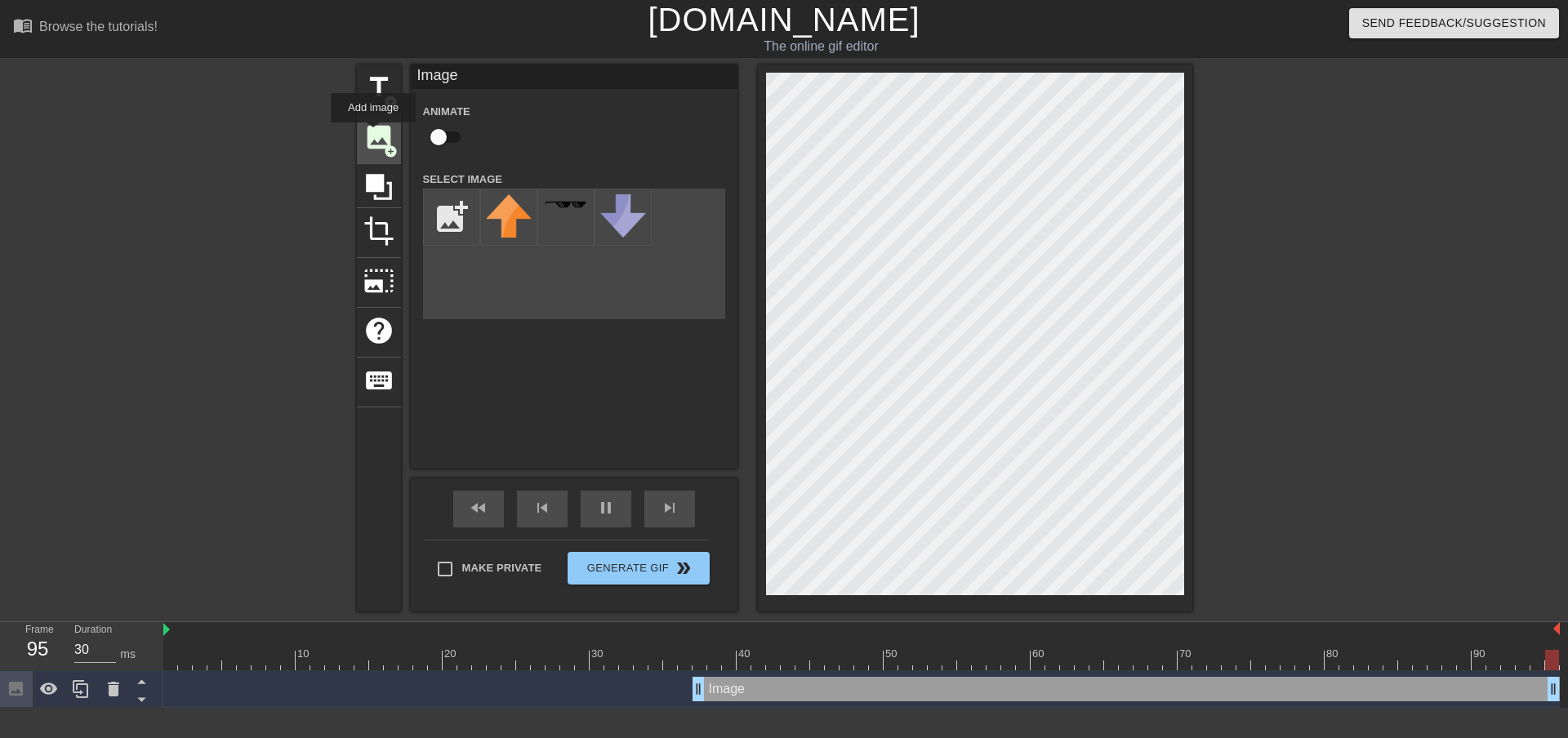
click at [374, 134] on span "image" at bounding box center [378, 136] width 31 height 31
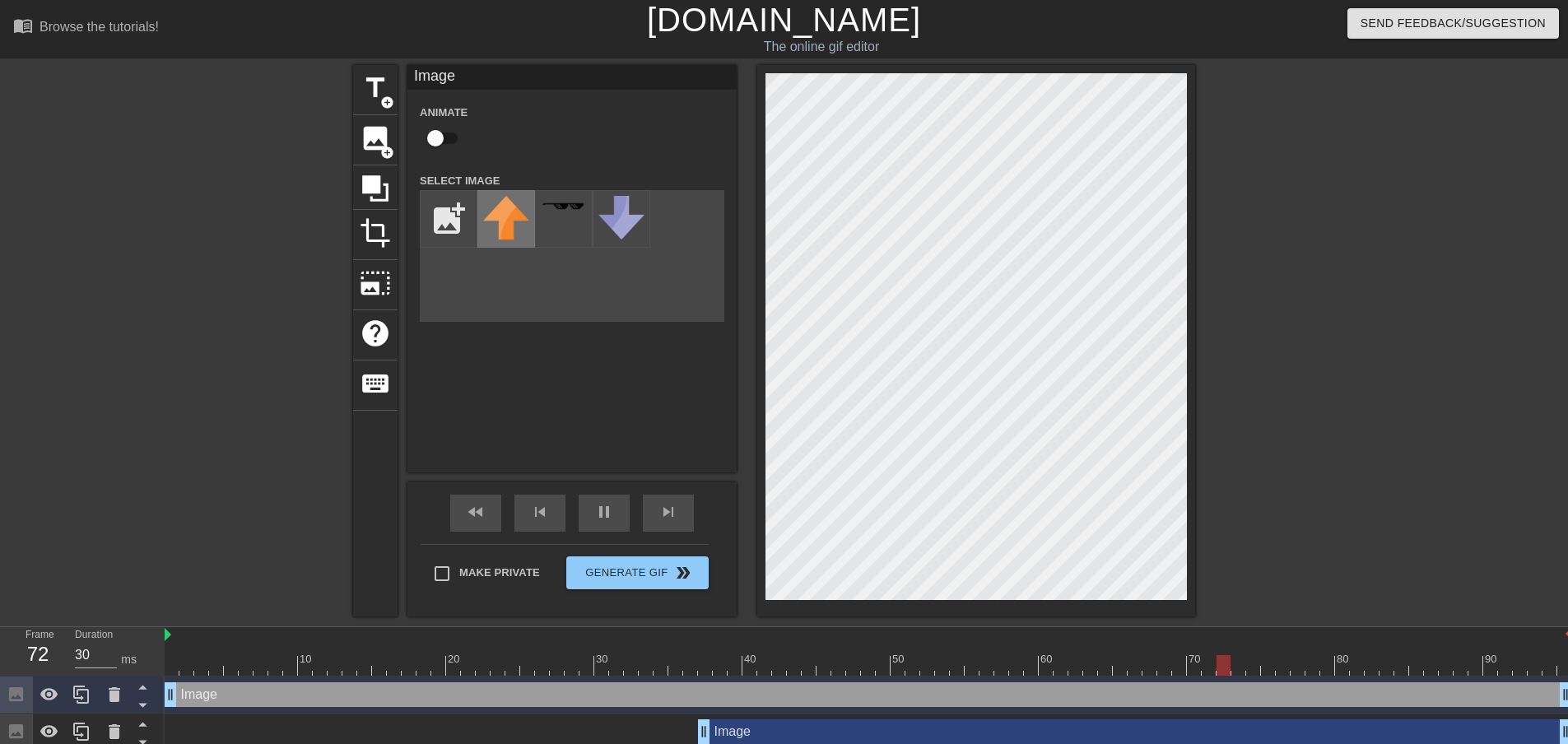
click at [515, 220] on img at bounding box center [506, 217] width 46 height 43
type input "30"
